Goal: Information Seeking & Learning: Learn about a topic

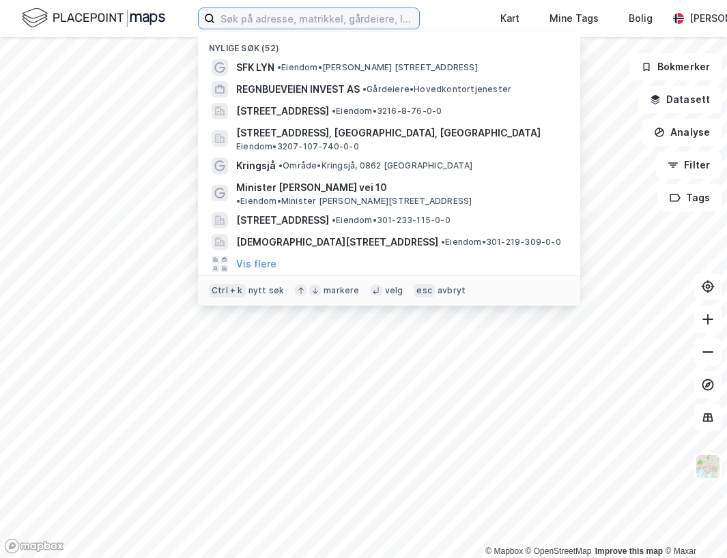
click at [278, 20] on input at bounding box center [317, 18] width 204 height 20
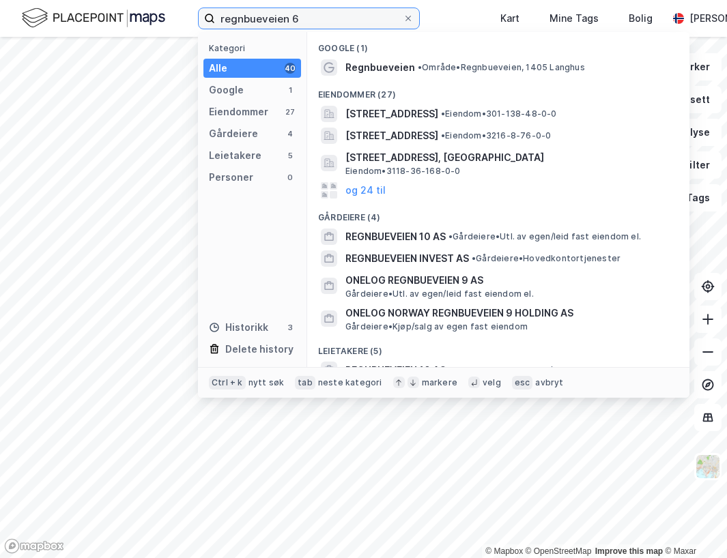
type input "regnbueveien 6"
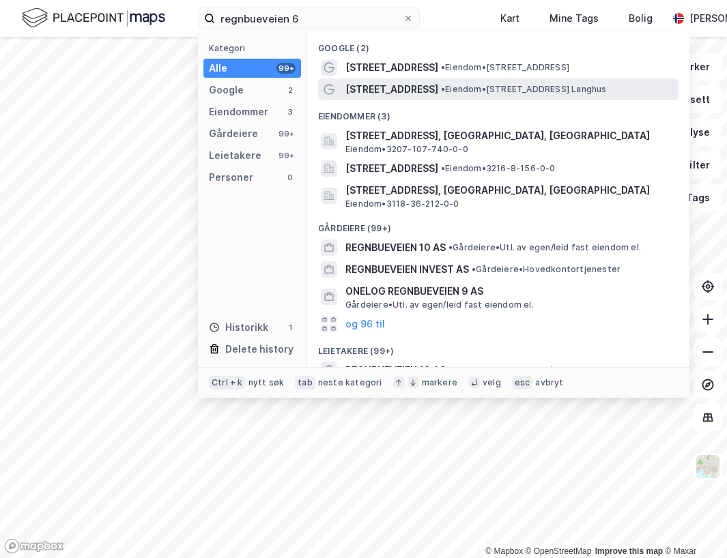
click at [412, 89] on span "[STREET_ADDRESS]" at bounding box center [391, 89] width 93 height 16
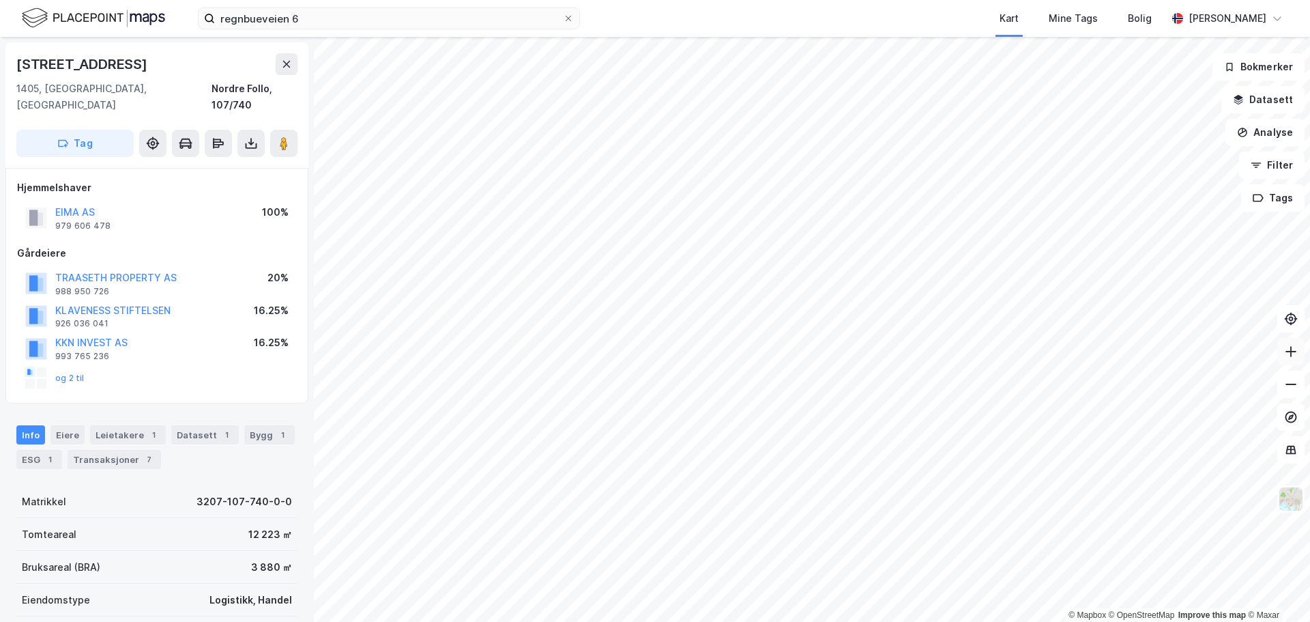
click at [726, 351] on icon at bounding box center [1290, 351] width 11 height 1
click at [726, 132] on button "Analyse" at bounding box center [1264, 132] width 79 height 27
click at [726, 164] on button "Filter" at bounding box center [1272, 164] width 66 height 27
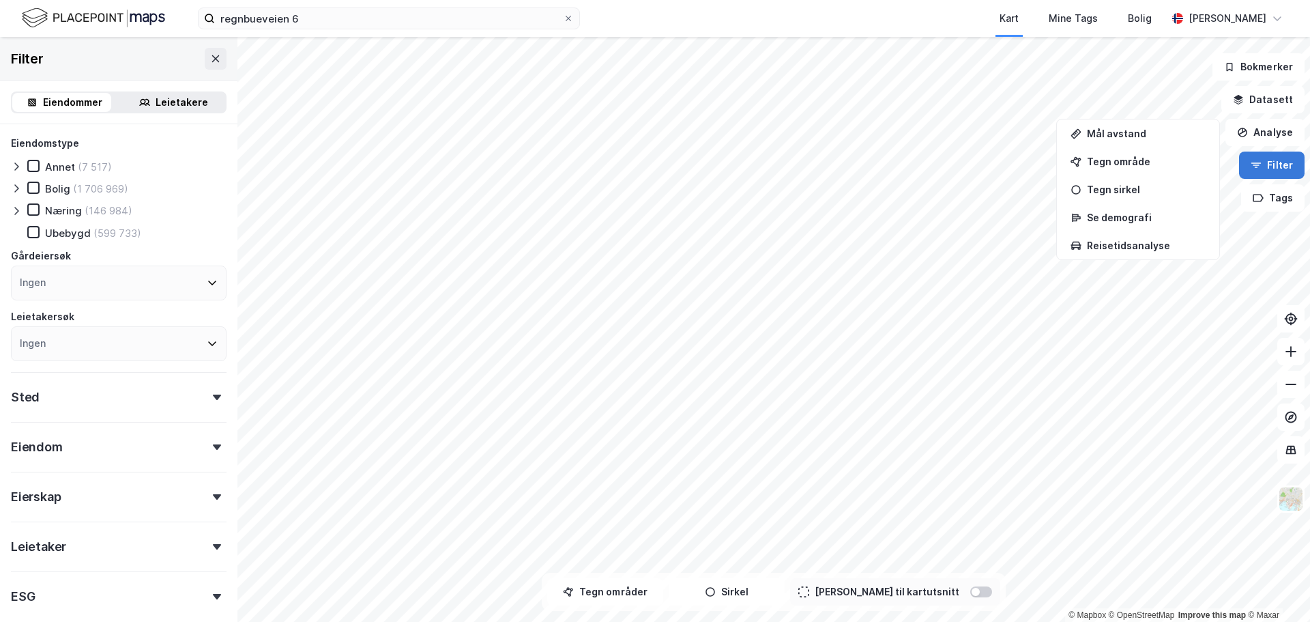
click at [726, 164] on button "Filter" at bounding box center [1272, 164] width 66 height 27
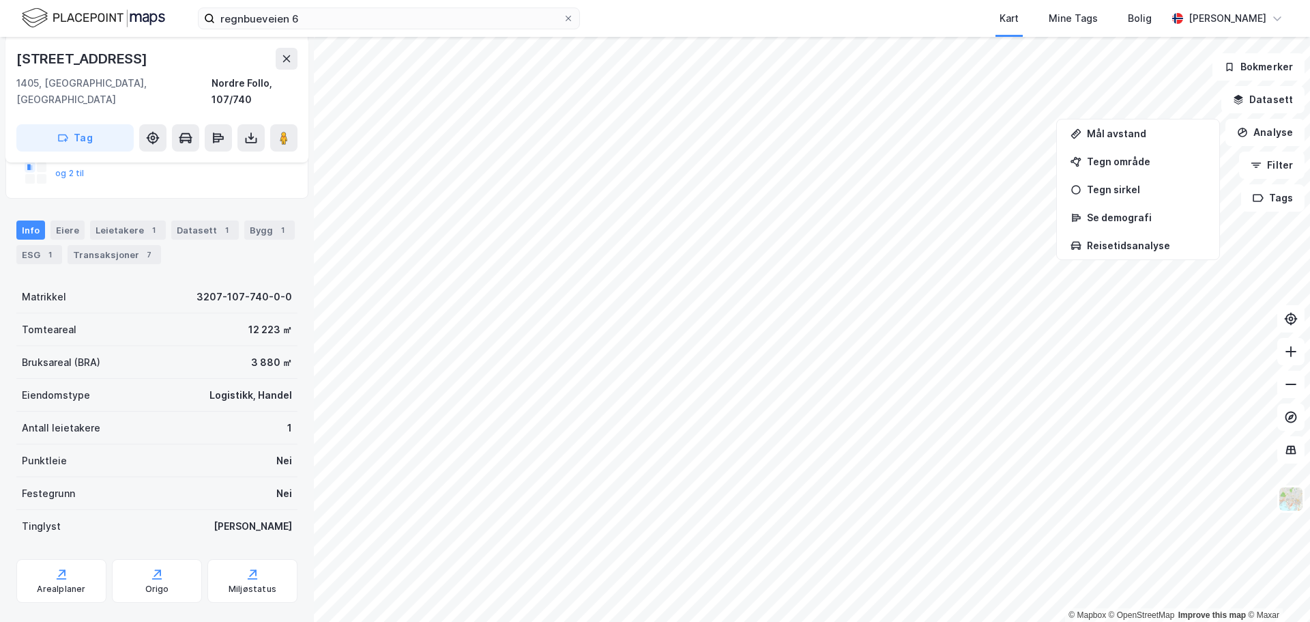
scroll to position [214, 0]
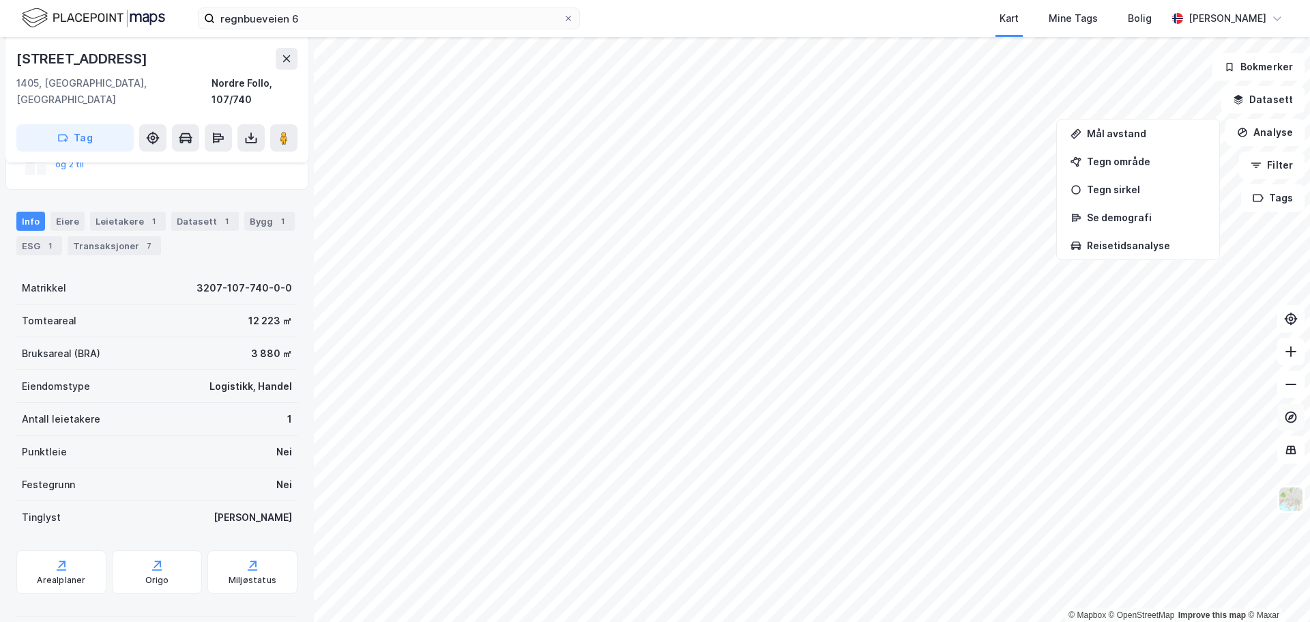
click at [726, 416] on icon at bounding box center [1290, 415] width 5 height 5
click at [726, 97] on button "Datasett" at bounding box center [1262, 99] width 83 height 27
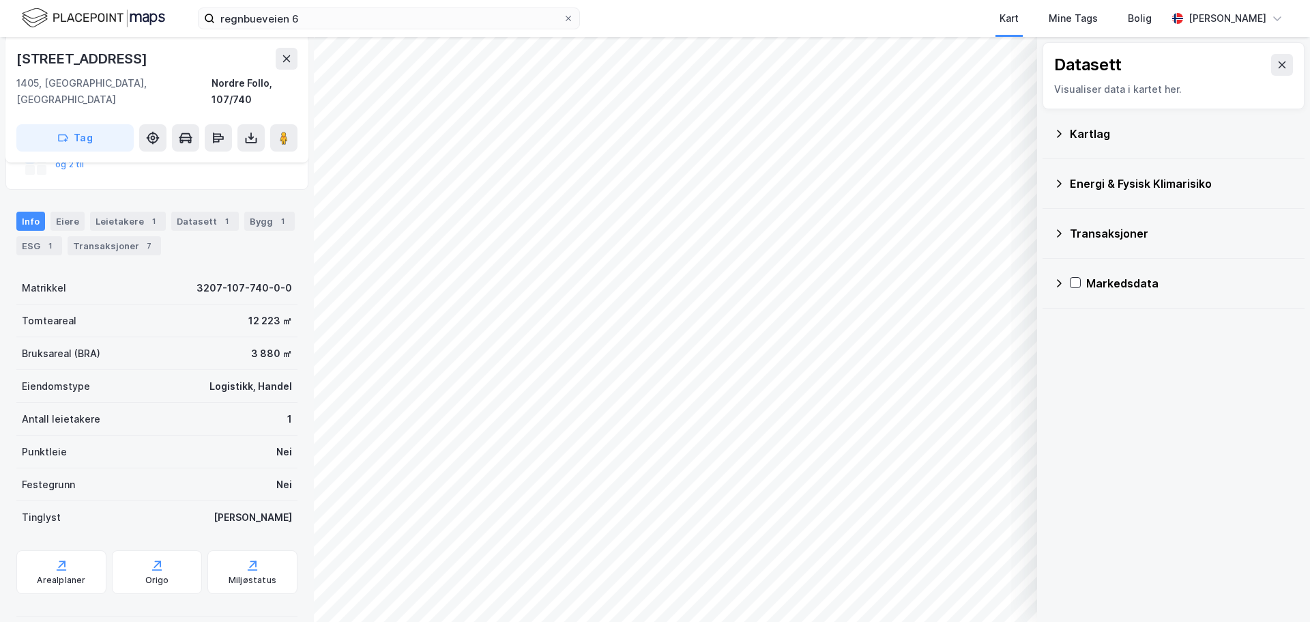
click at [726, 184] on icon at bounding box center [1058, 183] width 11 height 11
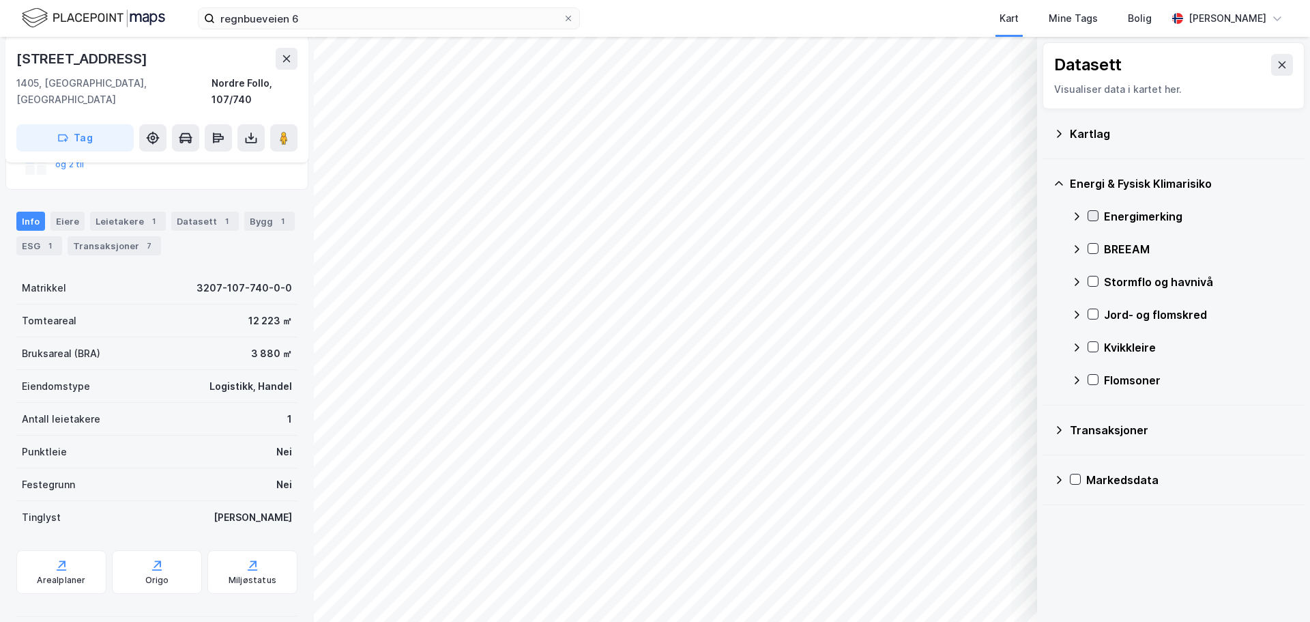
click at [726, 218] on icon at bounding box center [1093, 216] width 10 height 10
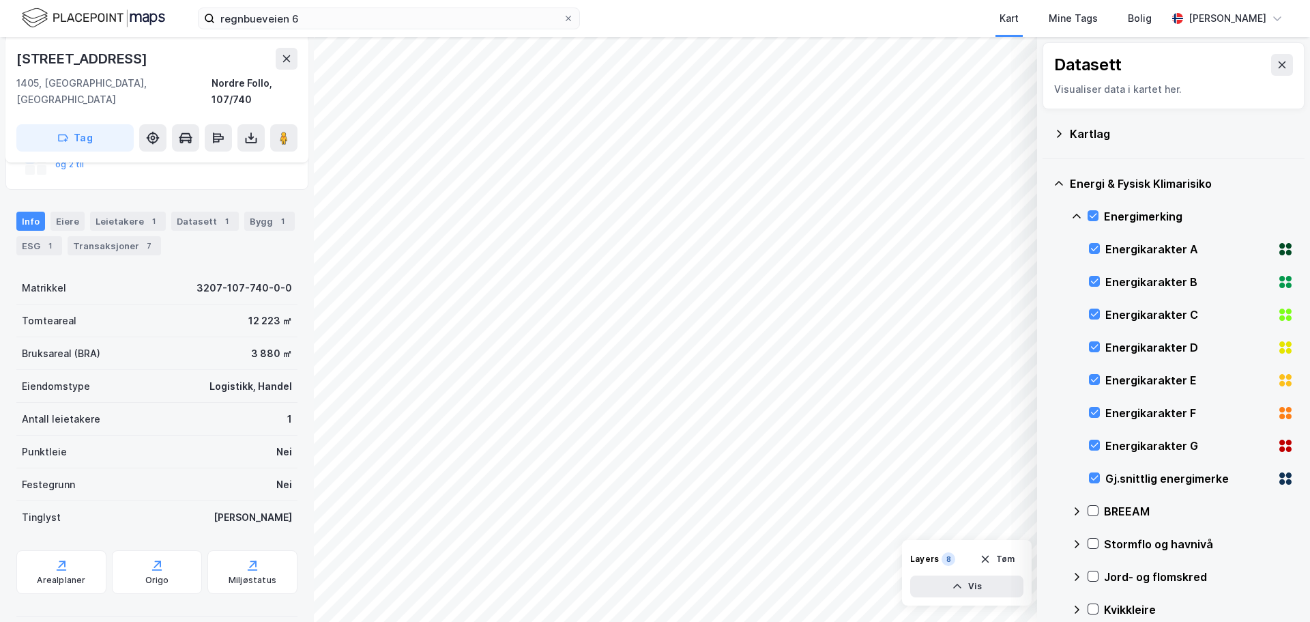
click at [726, 214] on icon at bounding box center [1077, 216] width 8 height 5
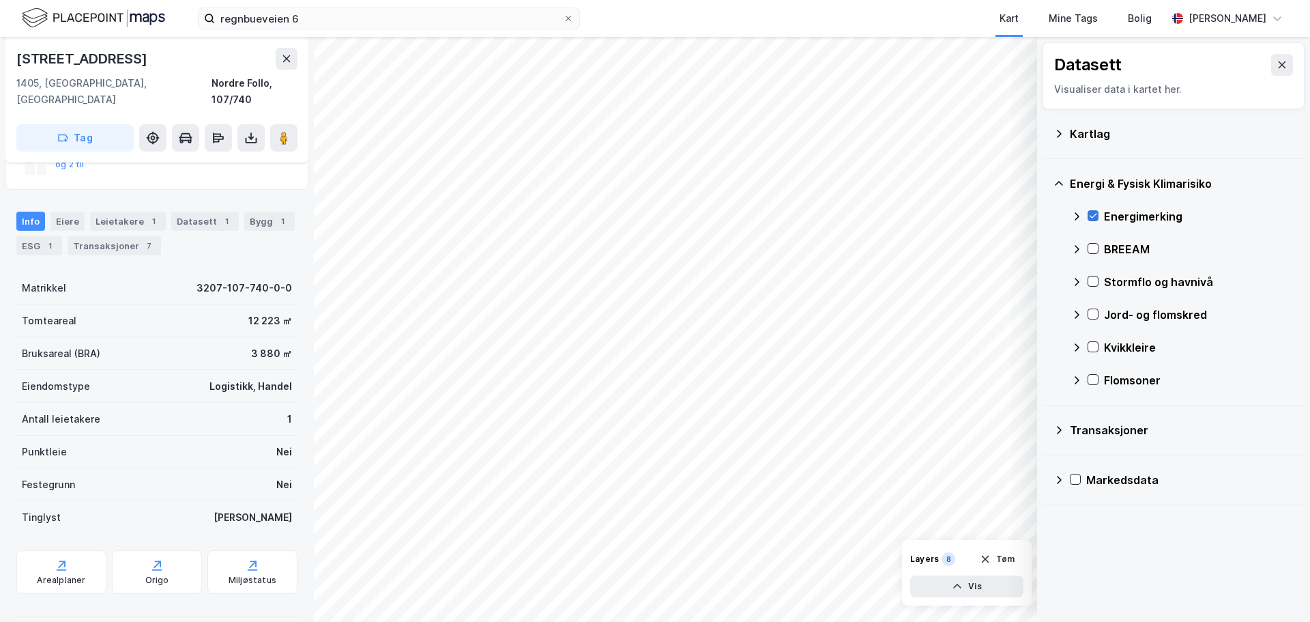
click at [726, 215] on icon at bounding box center [1093, 216] width 10 height 10
click at [726, 282] on icon at bounding box center [1094, 281] width 8 height 5
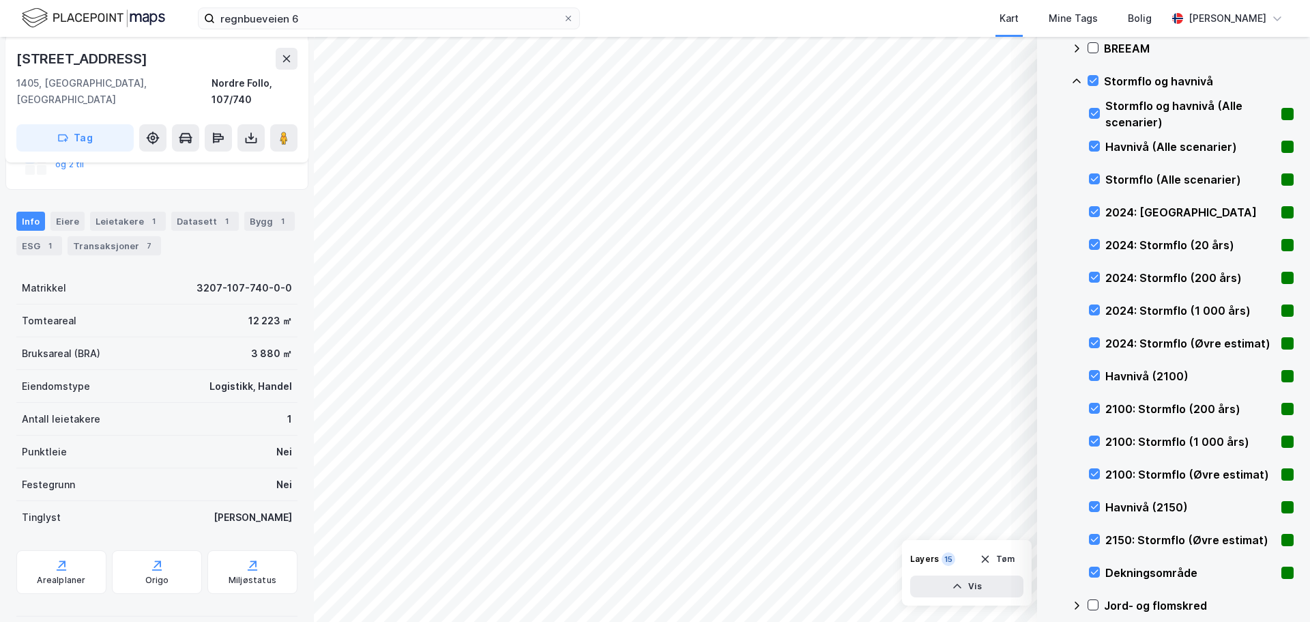
scroll to position [205, 0]
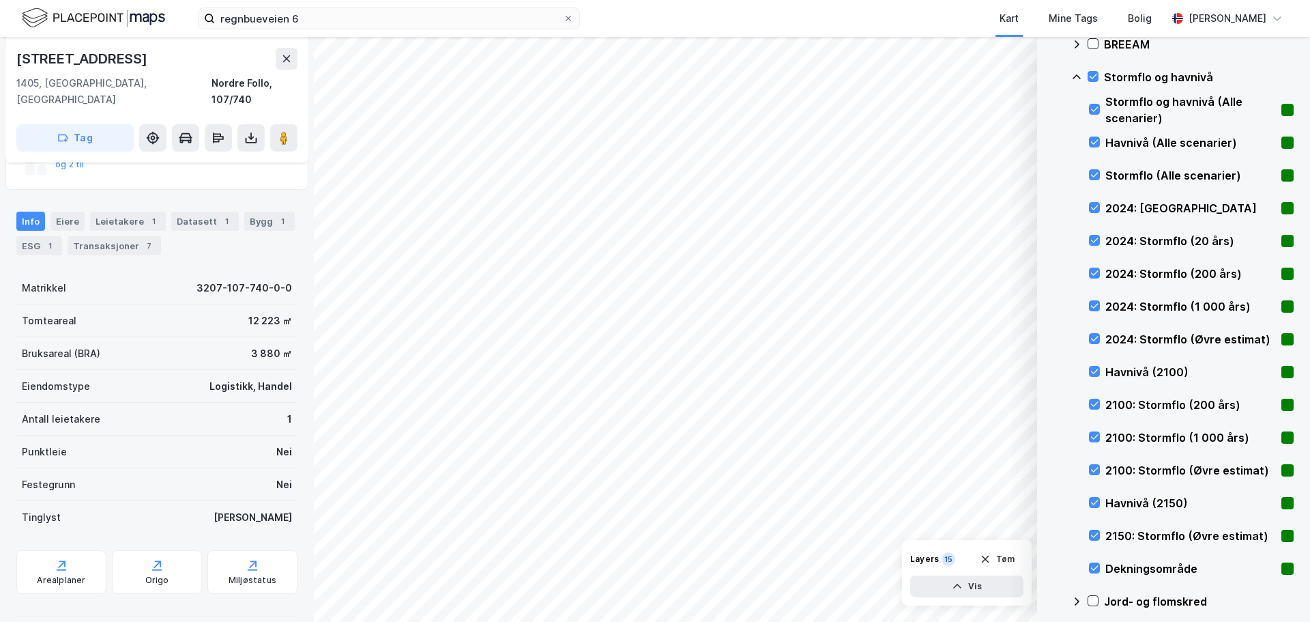
click at [726, 74] on icon at bounding box center [1076, 77] width 11 height 11
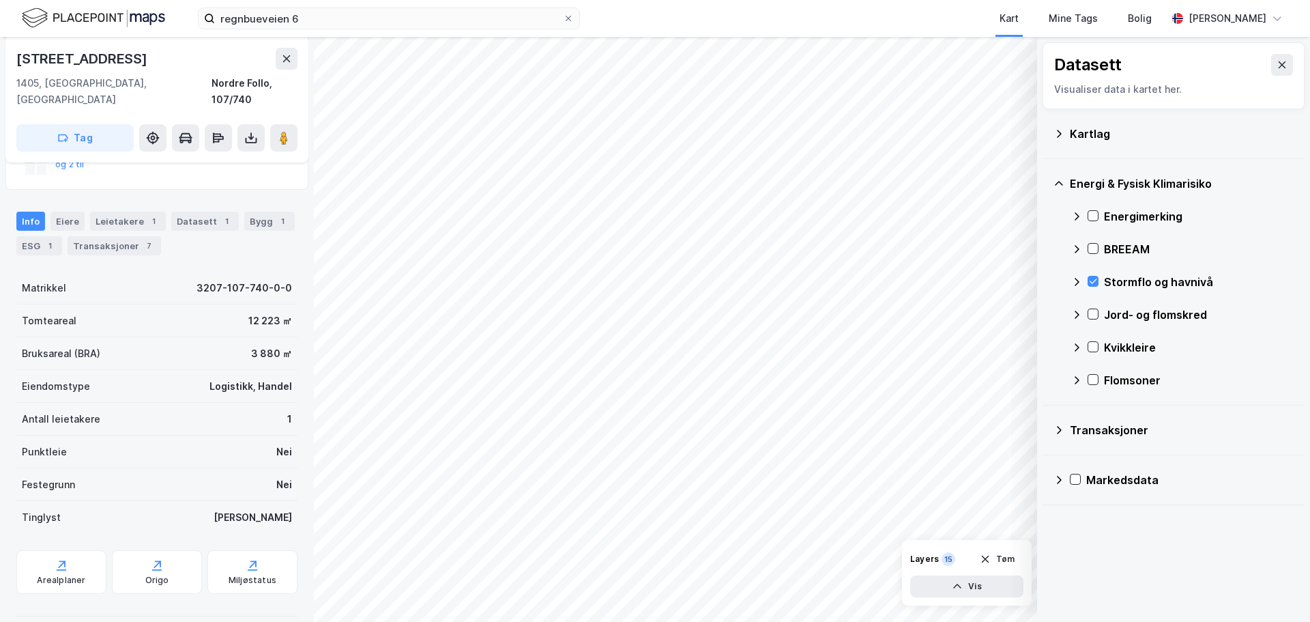
scroll to position [0, 0]
click at [726, 313] on icon at bounding box center [1093, 314] width 10 height 10
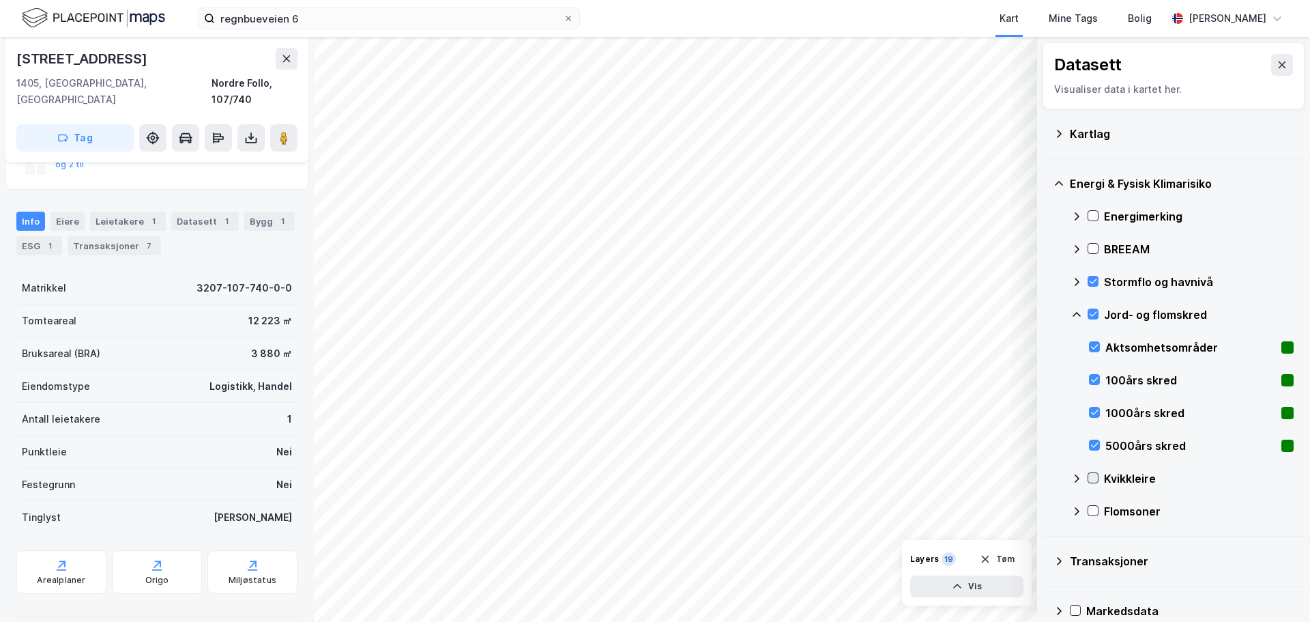
click at [726, 477] on icon at bounding box center [1093, 478] width 10 height 10
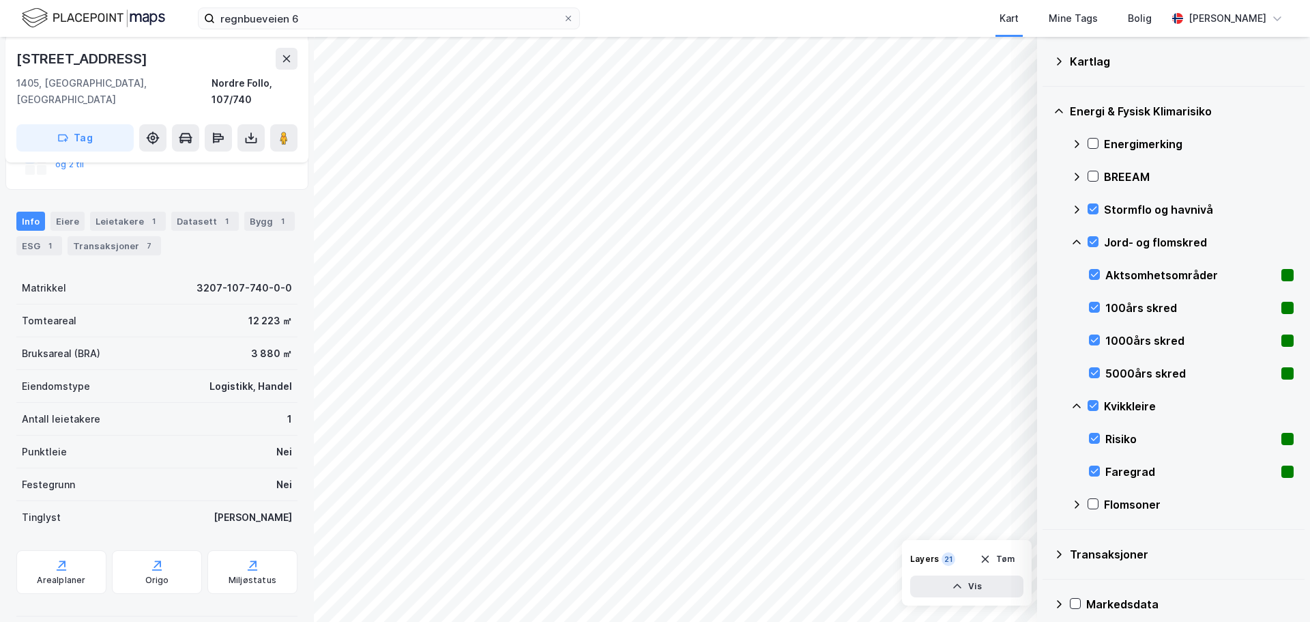
scroll to position [85, 0]
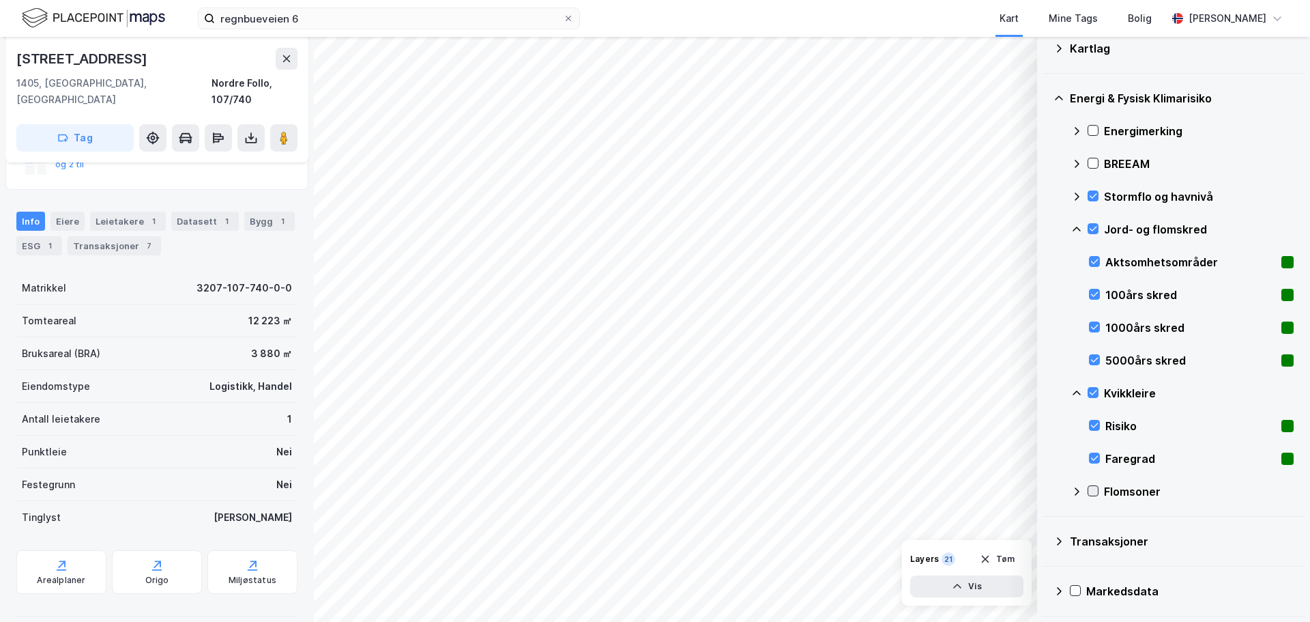
click at [726, 492] on icon at bounding box center [1093, 491] width 10 height 10
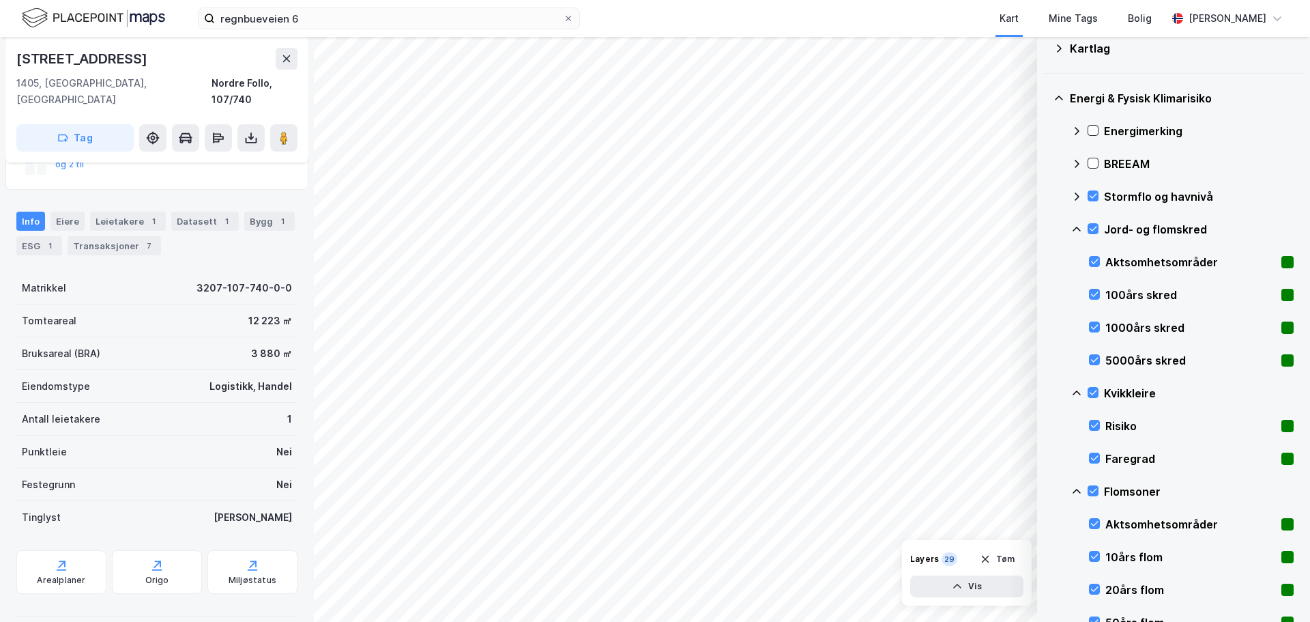
click at [726, 392] on icon at bounding box center [1077, 392] width 8 height 5
click at [726, 229] on icon at bounding box center [1076, 229] width 11 height 11
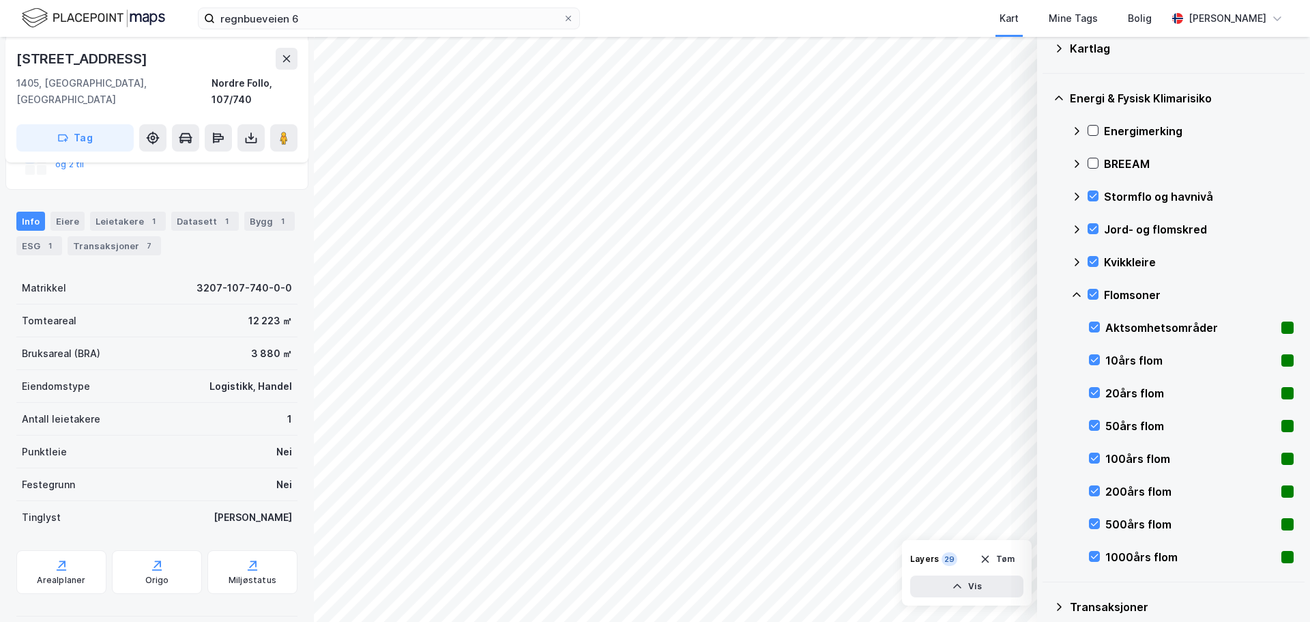
click at [726, 199] on icon at bounding box center [1077, 196] width 5 height 8
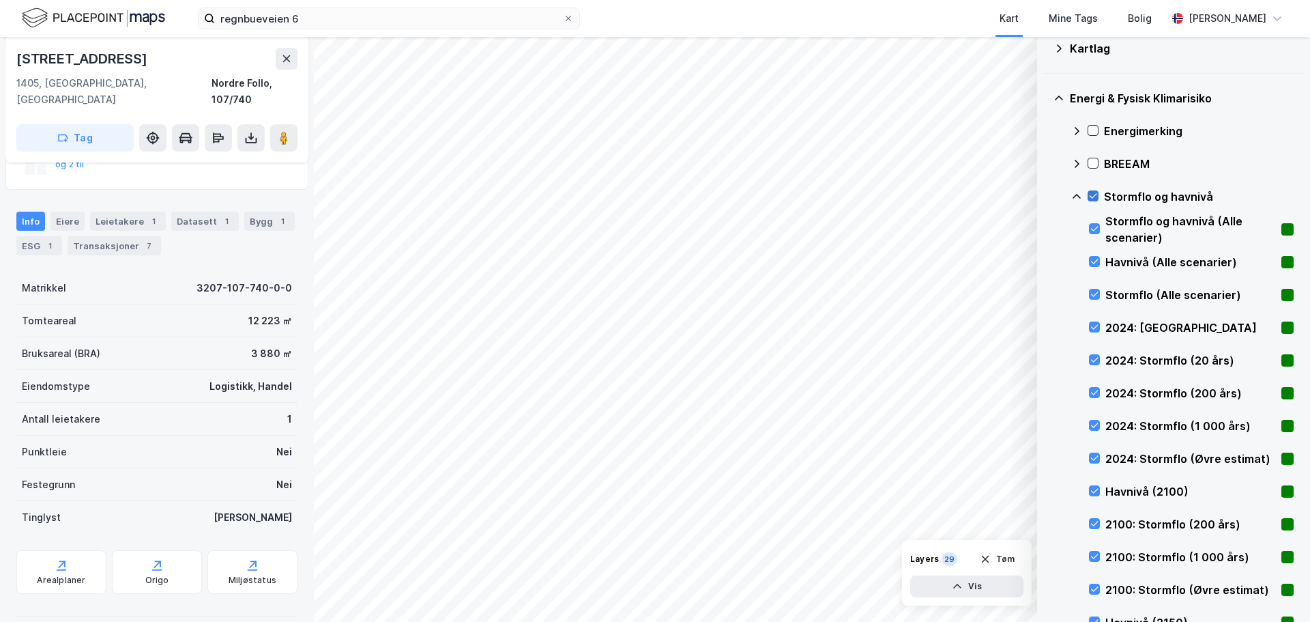
click at [726, 196] on icon at bounding box center [1093, 196] width 10 height 10
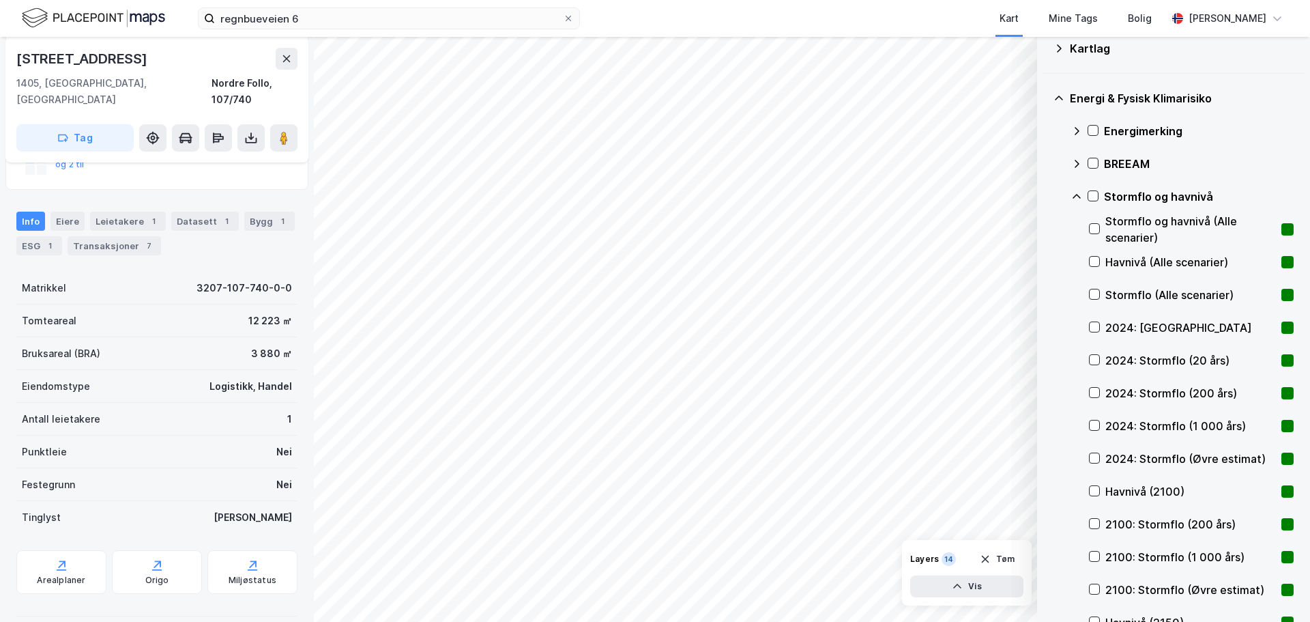
click at [726, 195] on icon at bounding box center [1077, 196] width 8 height 5
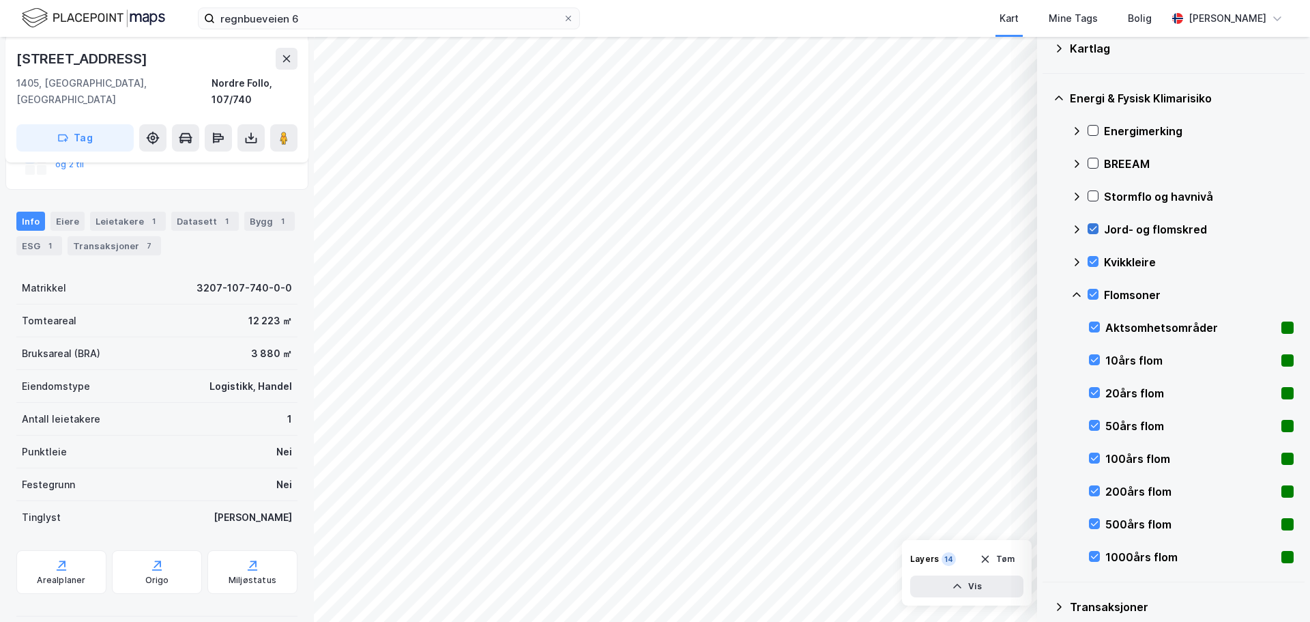
click at [726, 224] on icon at bounding box center [1093, 229] width 10 height 10
click at [726, 295] on icon at bounding box center [1076, 294] width 11 height 11
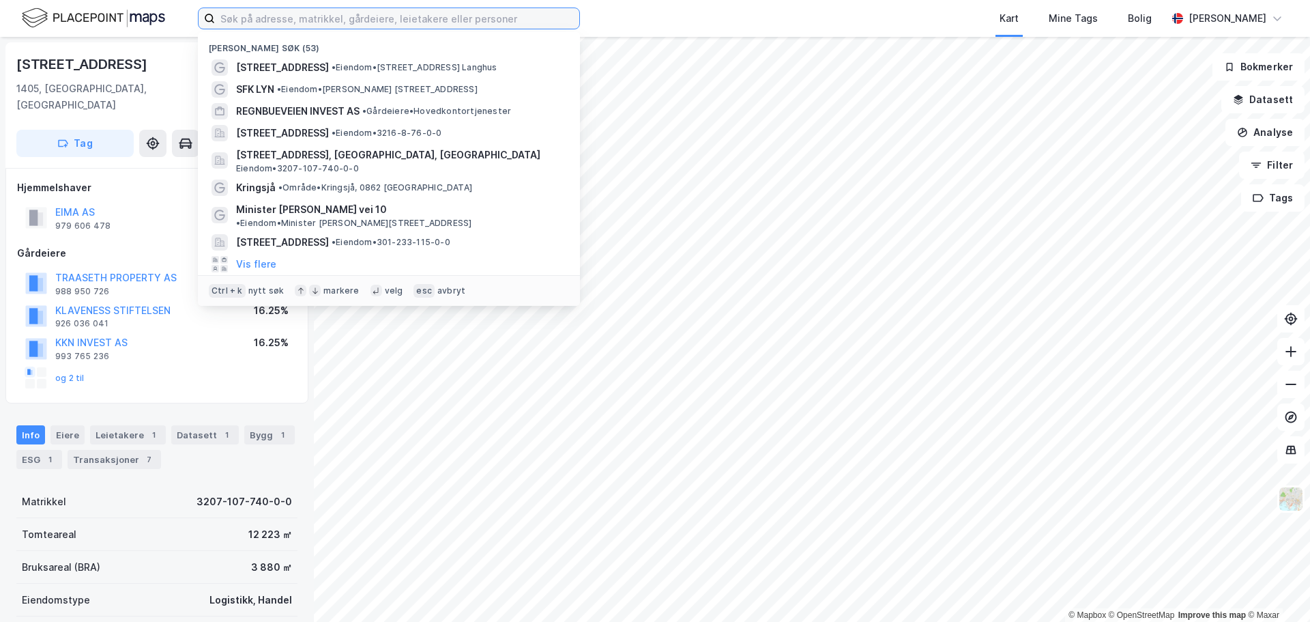
click at [354, 20] on input at bounding box center [397, 18] width 364 height 20
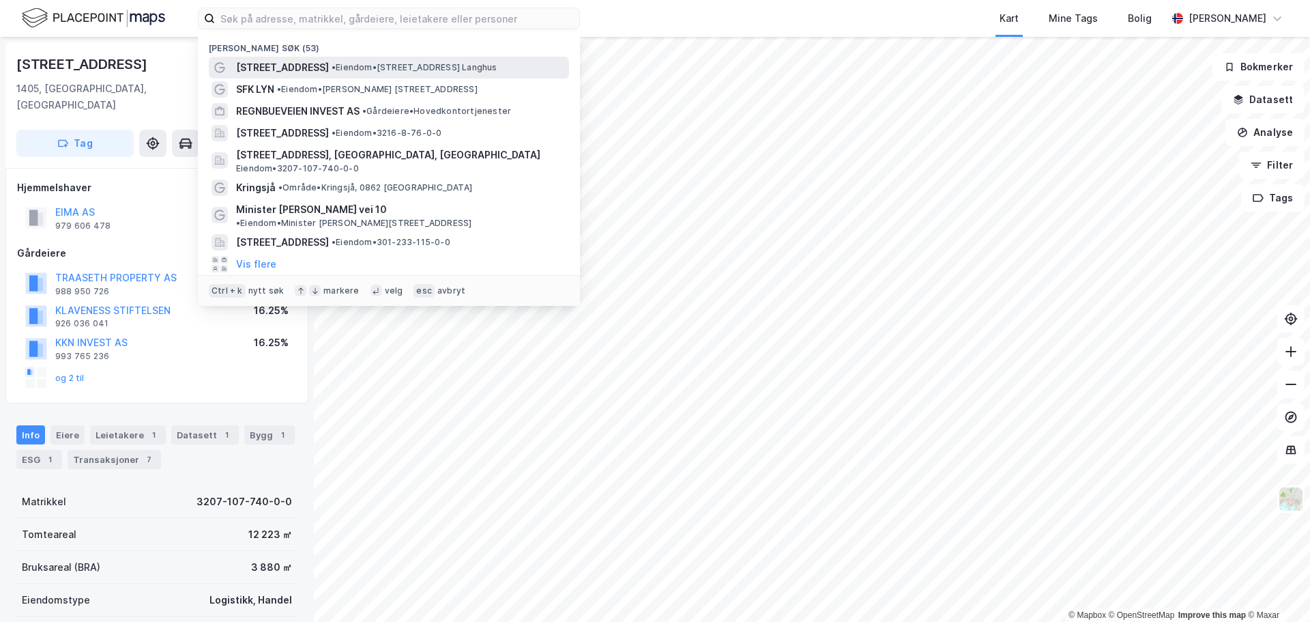
click at [382, 62] on span "• Eiendom • [STREET_ADDRESS]" at bounding box center [415, 67] width 166 height 11
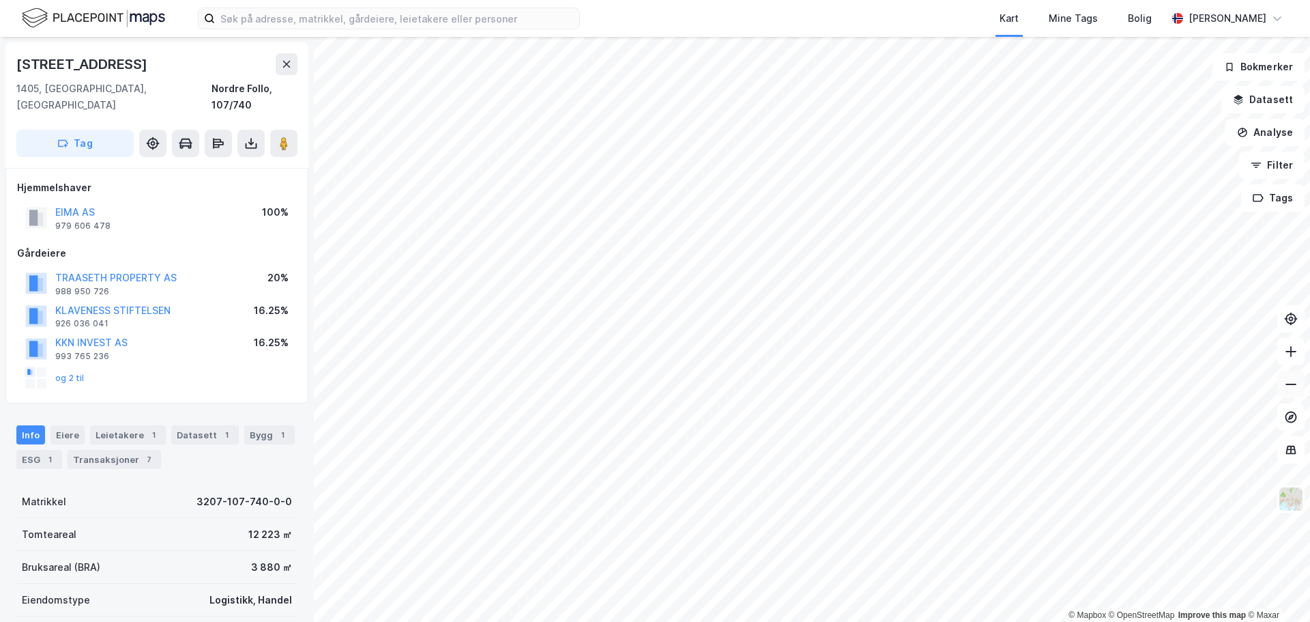
click at [1292, 392] on button at bounding box center [1290, 383] width 27 height 27
click at [1270, 97] on button "Datasett" at bounding box center [1262, 99] width 83 height 27
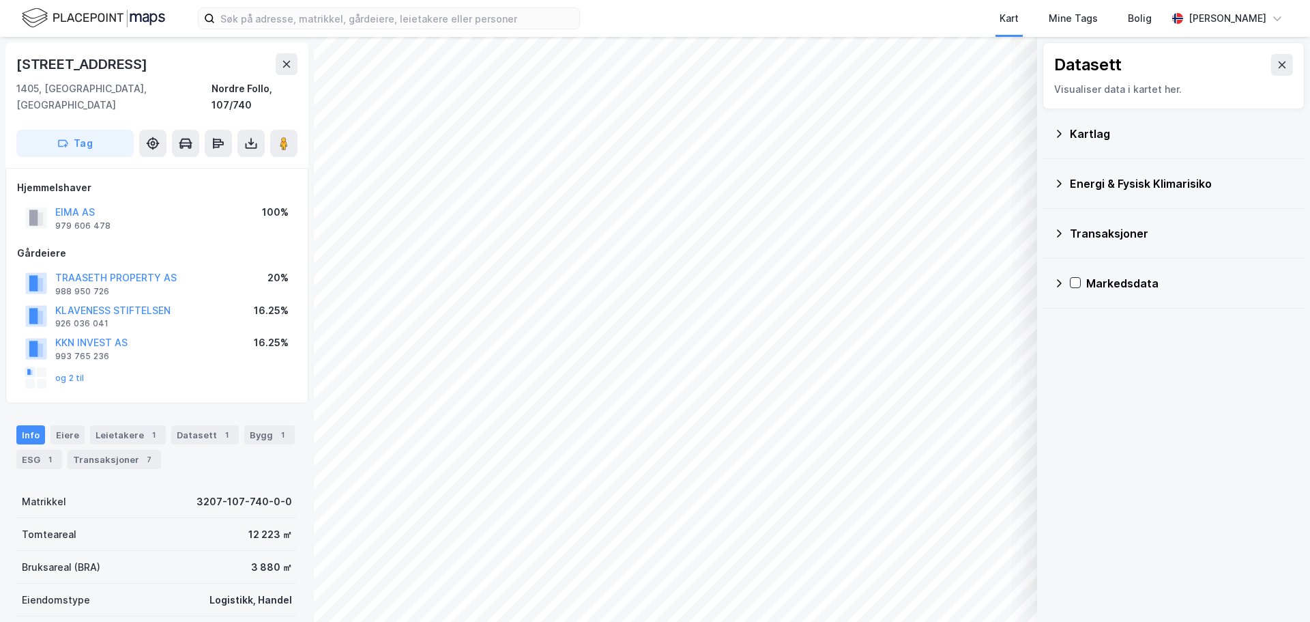
click at [1059, 182] on icon at bounding box center [1058, 183] width 11 height 11
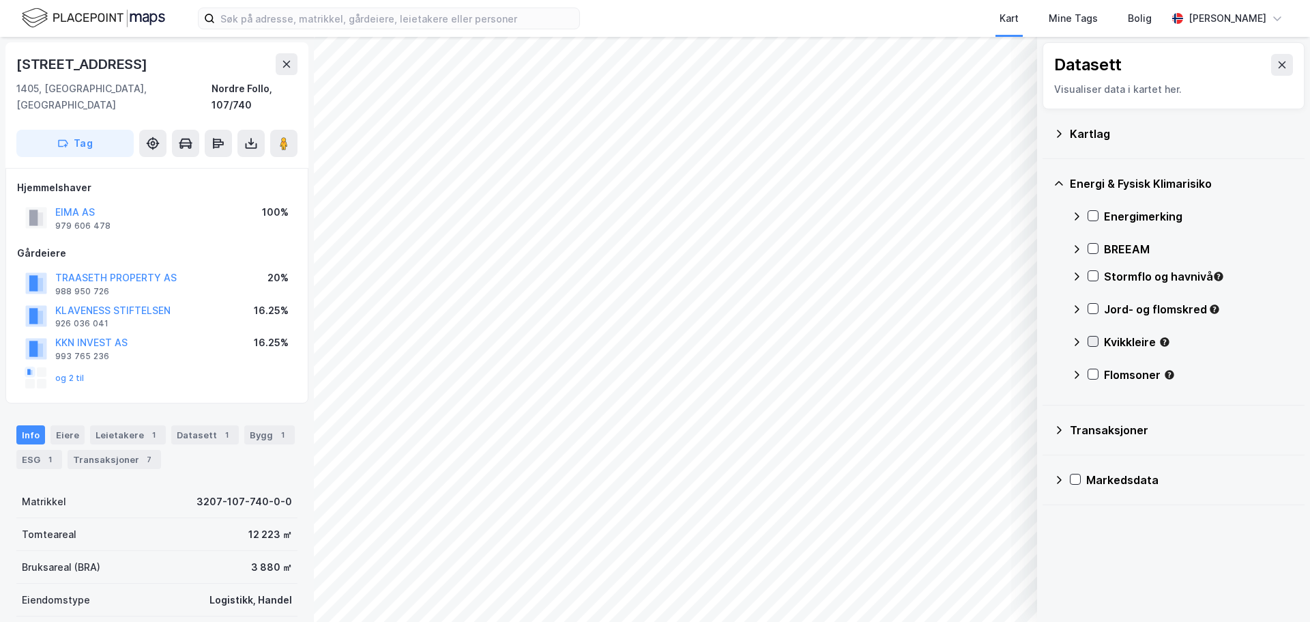
click at [1093, 345] on icon at bounding box center [1093, 341] width 10 height 10
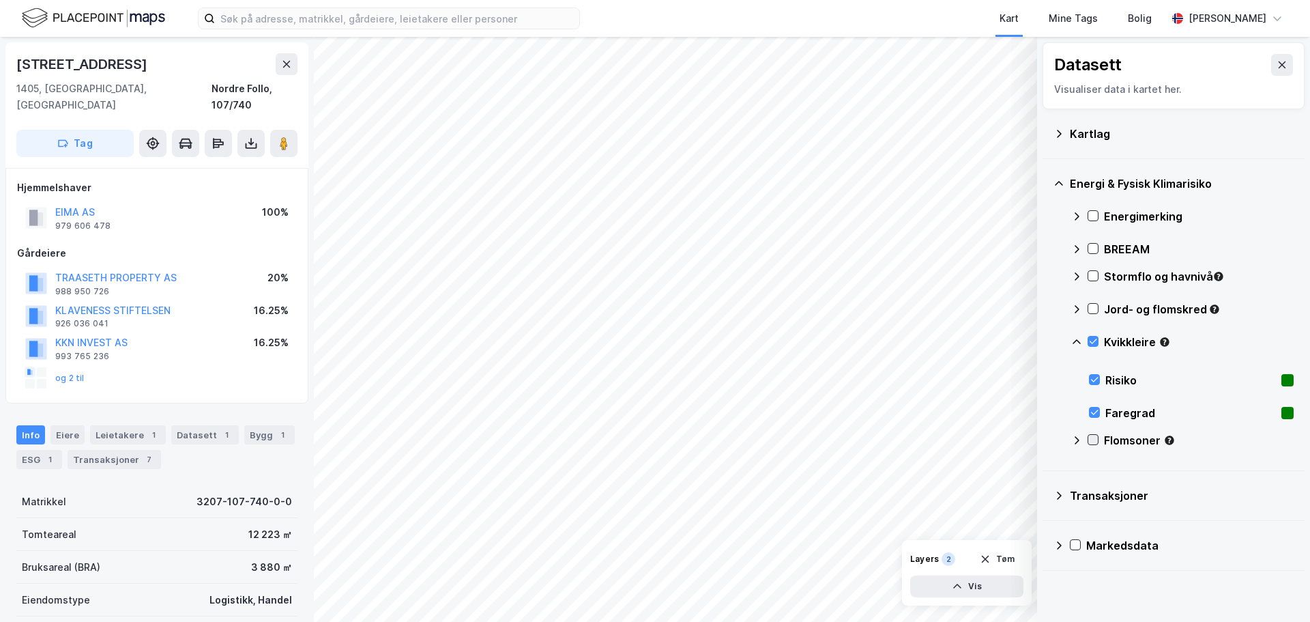
click at [1094, 440] on icon at bounding box center [1094, 439] width 8 height 5
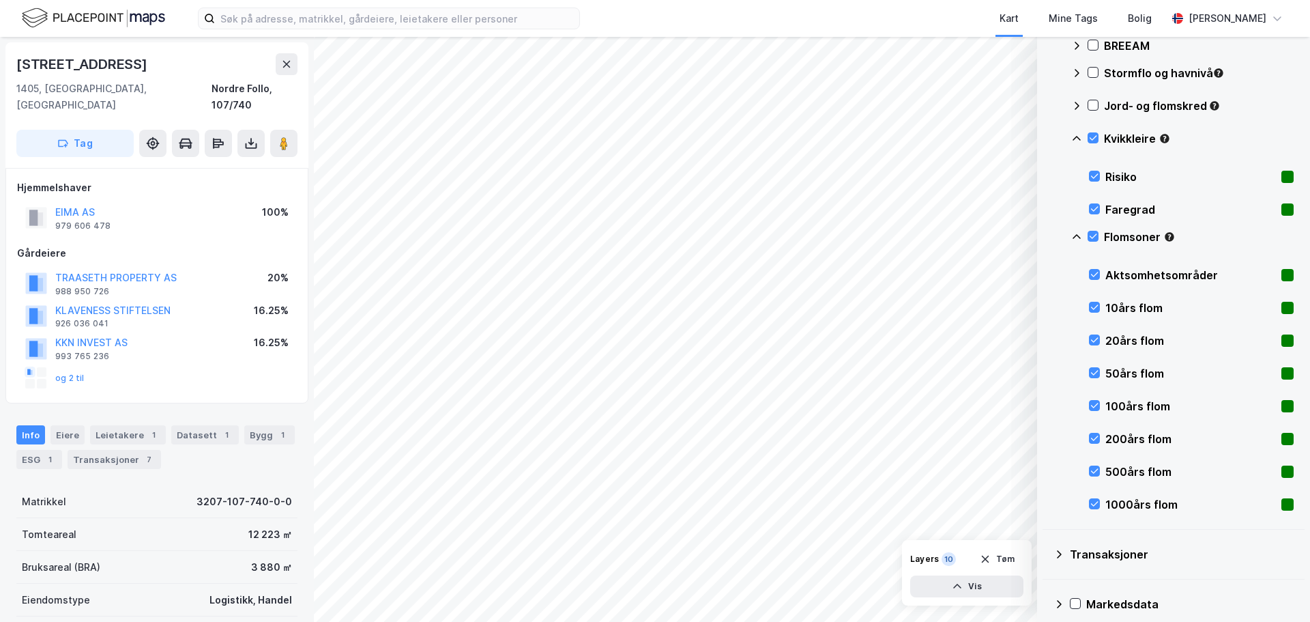
scroll to position [205, 0]
